Goal: Task Accomplishment & Management: Manage account settings

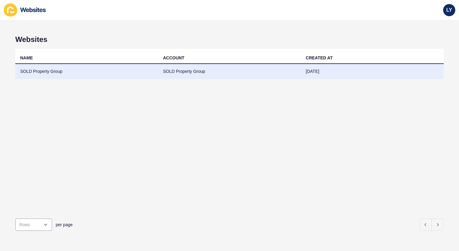
click at [116, 67] on td "SOLD Property Group" at bounding box center [86, 71] width 143 height 15
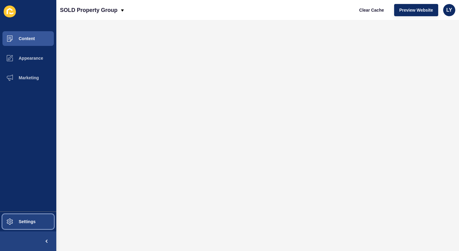
click at [21, 224] on button "Settings" at bounding box center [28, 222] width 56 height 20
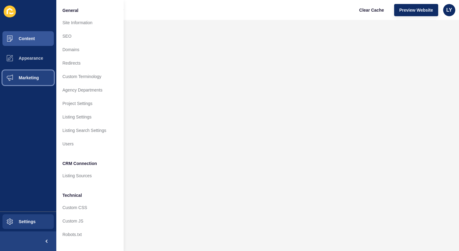
click at [13, 78] on span "Marketing" at bounding box center [19, 77] width 40 height 5
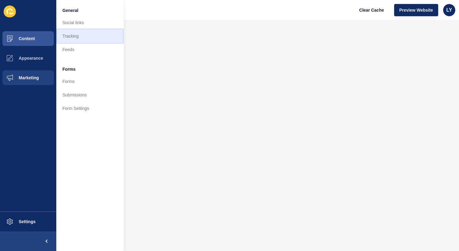
click at [73, 34] on link "Tracking" at bounding box center [89, 35] width 67 height 13
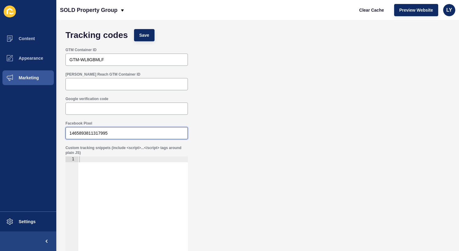
click at [125, 135] on input "1465893811317995" at bounding box center [126, 133] width 114 height 6
click at [145, 29] on div "Tracking codes Save" at bounding box center [257, 35] width 390 height 18
click at [145, 36] on span "Save" at bounding box center [144, 35] width 10 height 6
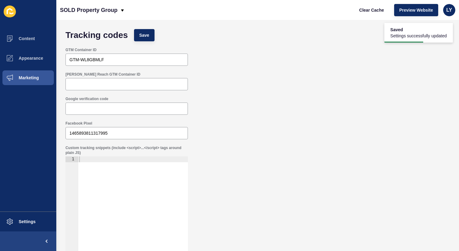
click at [141, 158] on div at bounding box center [133, 223] width 110 height 134
type textarea "<"
click at [96, 181] on div at bounding box center [133, 223] width 110 height 134
paste textarea "<!-- End Meta Pixel Code -->"
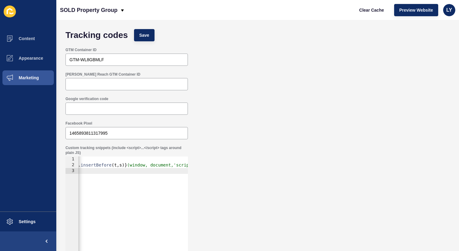
scroll to position [0, 727]
click at [127, 163] on div "<!-- Meta Pixel Code --> < script > !function(f,b,e,v,n,t,s) { if ( f . fbq ) r…" at bounding box center [137, 223] width 1572 height 134
type textarea "<script> !function(f,b,e,v,n,t,s) {if(f.fbq)return;n=f.fbq=function(){n.callMet…"
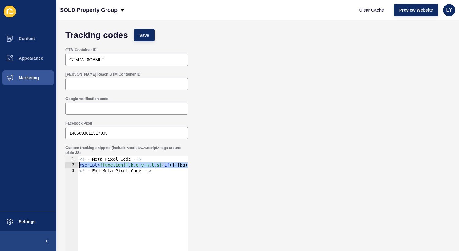
paste textarea "<noscript><img height="1" width="1" style="display:none" src="[URL][DOMAIN_NAME…"
type textarea "<noscript><img height="1" width="1" style="display:none" src="[URL][DOMAIN_NAME…"
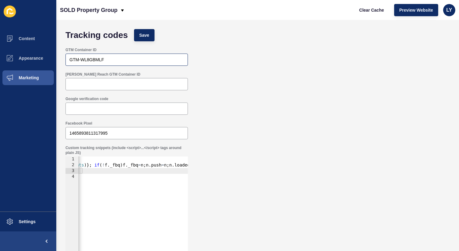
scroll to position [0, 346]
click at [143, 34] on span "Save" at bounding box center [144, 35] width 10 height 6
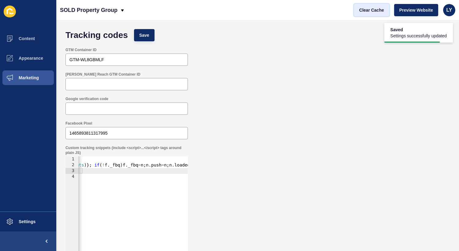
click at [376, 13] on button "Clear Cache" at bounding box center [371, 10] width 35 height 12
click at [108, 198] on div "<!-- Meta Pixel Code --> < script > !function(f,b,e,v,n,t,s) { if ( f . fbq ) r…" at bounding box center [328, 223] width 1192 height 134
type textarea "<noscript><img height="1" width="1" style="display:none" src="[URL][DOMAIN_NAME…"
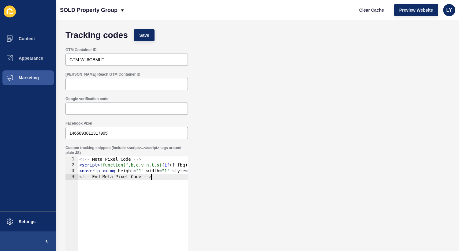
type textarea "<noscript><img height="1" width="1" style="display:none" src="[URL][DOMAIN_NAME…"
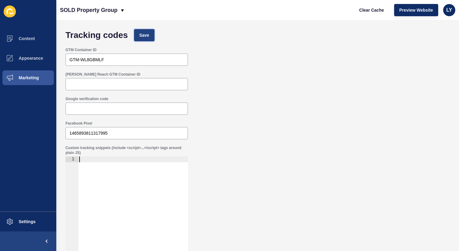
click at [146, 33] on span "Save" at bounding box center [144, 35] width 10 height 6
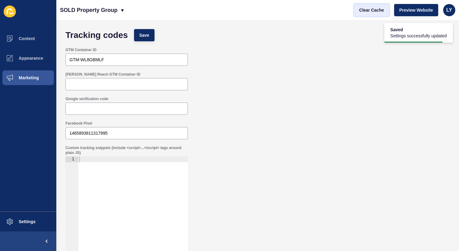
click at [365, 12] on span "Clear Cache" at bounding box center [371, 10] width 25 height 6
